Goal: Task Accomplishment & Management: Manage account settings

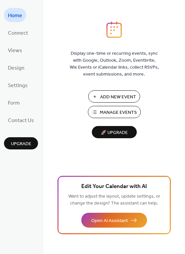
click at [122, 111] on span "Manage Events" at bounding box center [118, 112] width 37 height 7
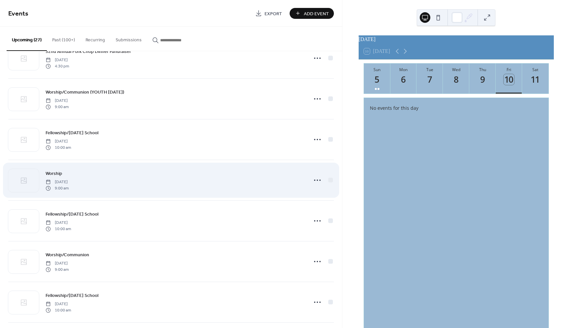
scroll to position [106, 0]
click at [148, 185] on div "Worship [DATE] 9:00 am" at bounding box center [175, 178] width 258 height 21
click at [316, 178] on icon at bounding box center [317, 178] width 11 height 11
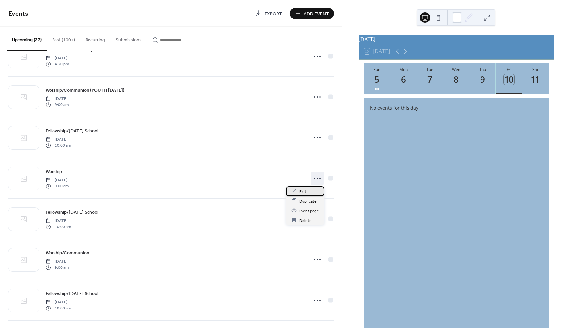
click at [309, 192] on div "Edit" at bounding box center [305, 191] width 38 height 10
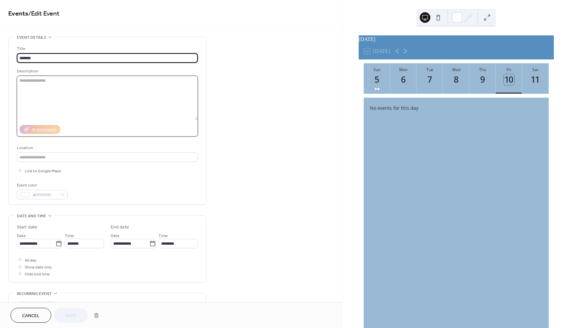
click at [40, 86] on textarea at bounding box center [107, 98] width 181 height 44
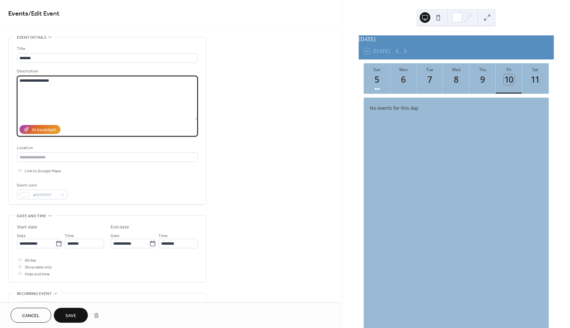
type textarea "**********"
click at [68, 314] on span "Save" at bounding box center [70, 315] width 11 height 7
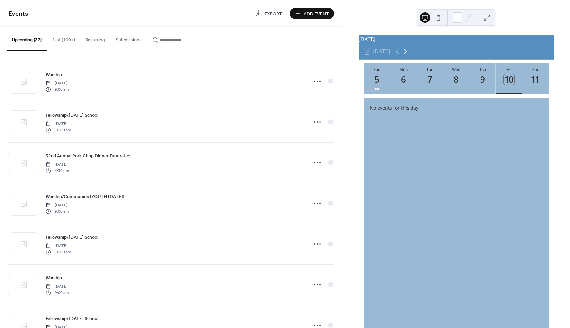
scroll to position [1, 0]
